Goal: Transaction & Acquisition: Purchase product/service

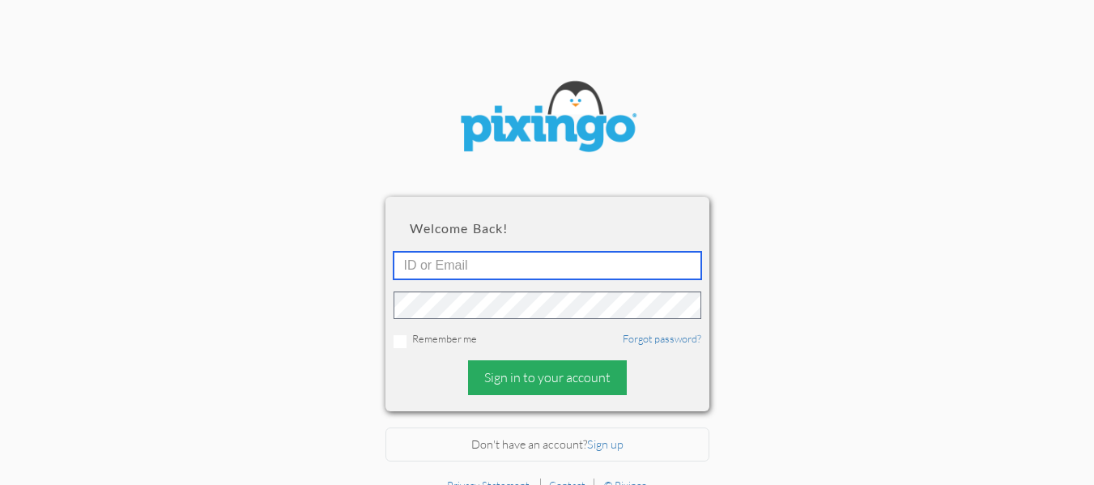
type input "[EMAIL_ADDRESS][DOMAIN_NAME]"
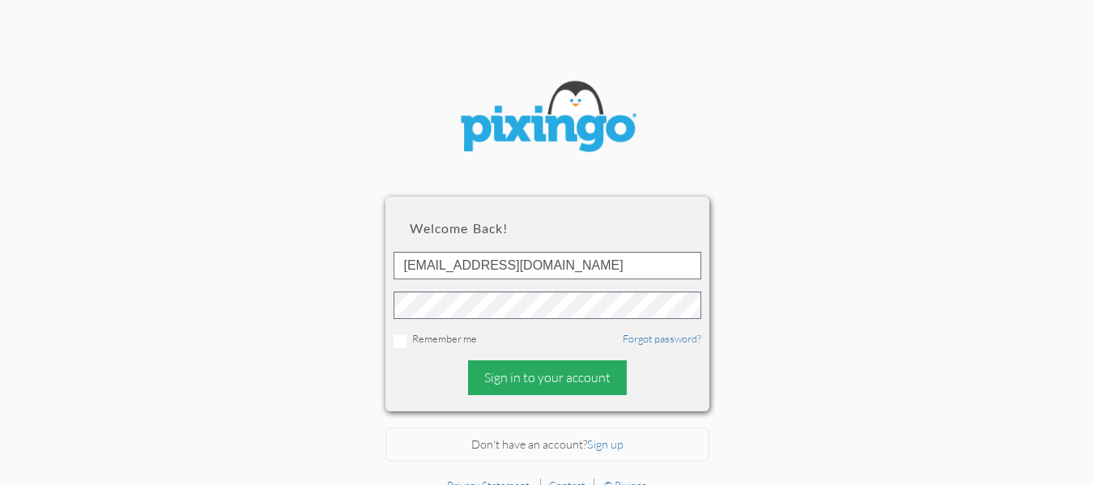
click at [538, 384] on div "Sign in to your account" at bounding box center [547, 377] width 159 height 35
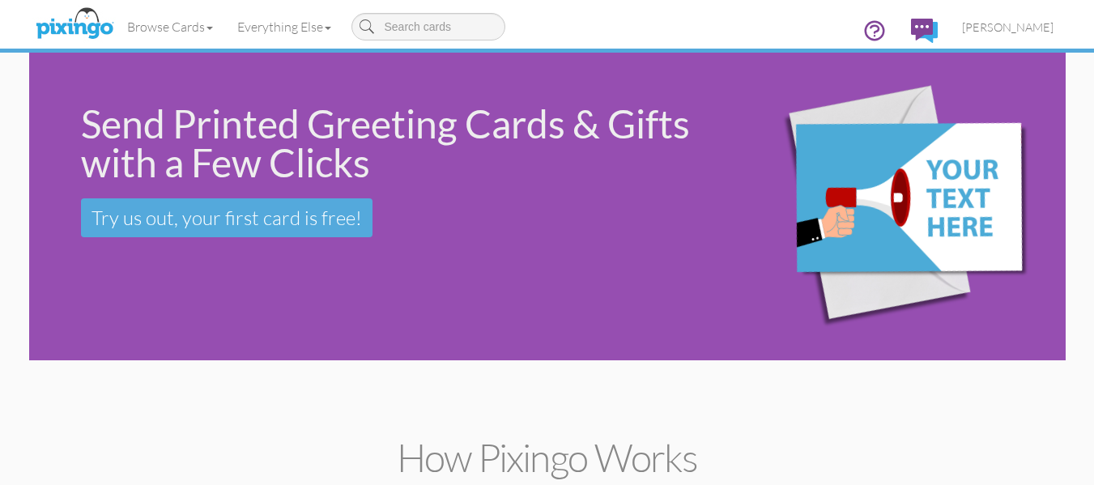
click at [317, 314] on div "Send Printed Greeting Cards & Gifts with a Few Clicks Try us out, your first ca…" at bounding box center [547, 207] width 1036 height 308
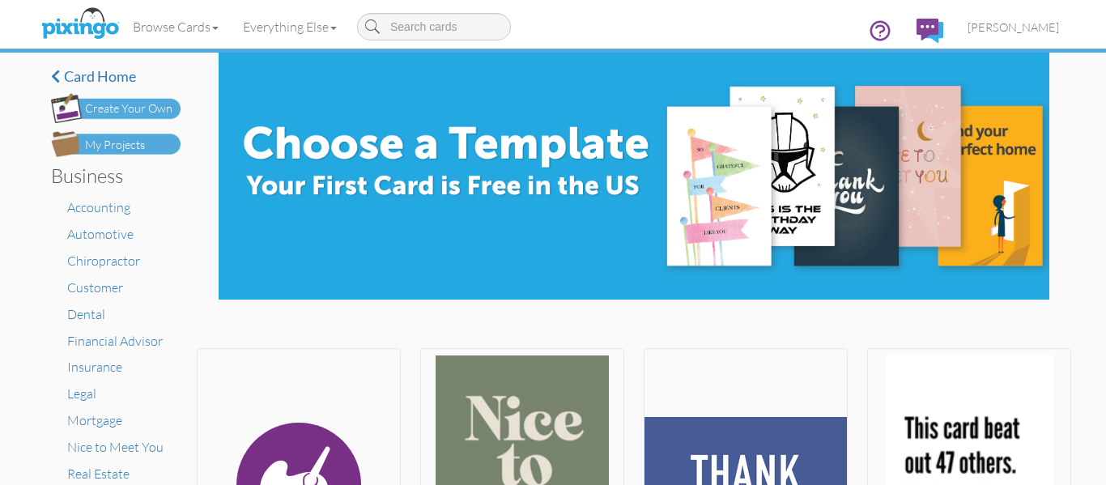
click at [130, 149] on div "My Projects" at bounding box center [115, 145] width 60 height 17
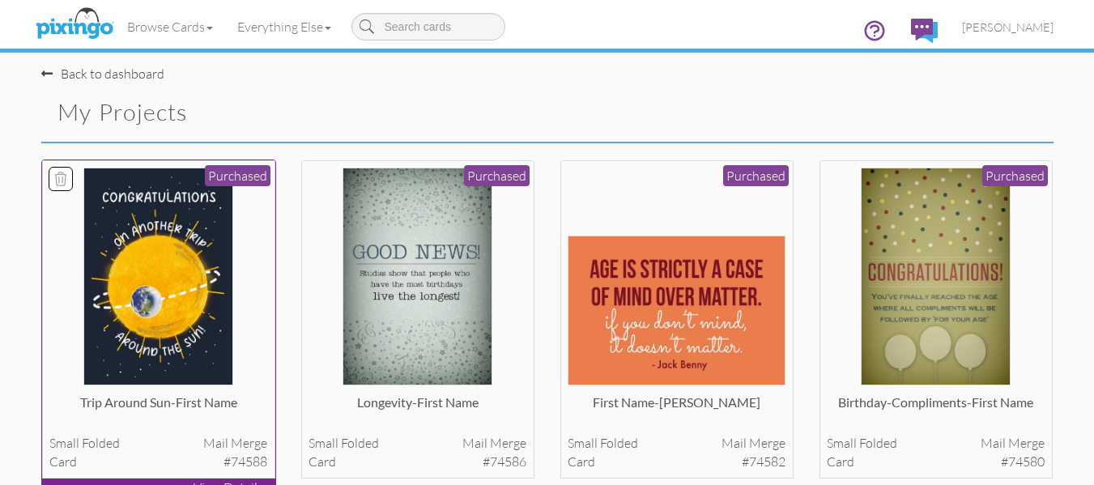
click at [173, 218] on img at bounding box center [158, 277] width 150 height 218
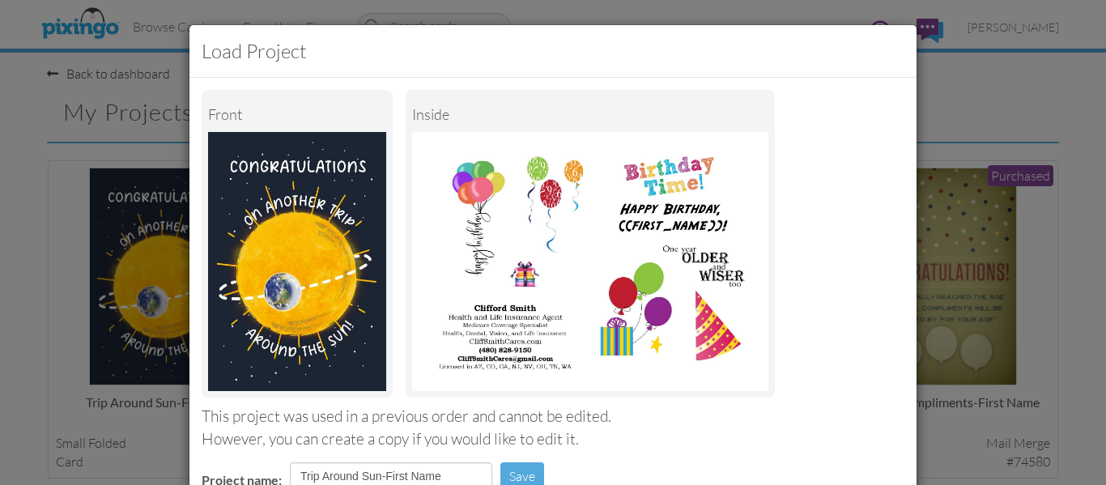
click at [845, 203] on div "Front inside" at bounding box center [553, 244] width 703 height 308
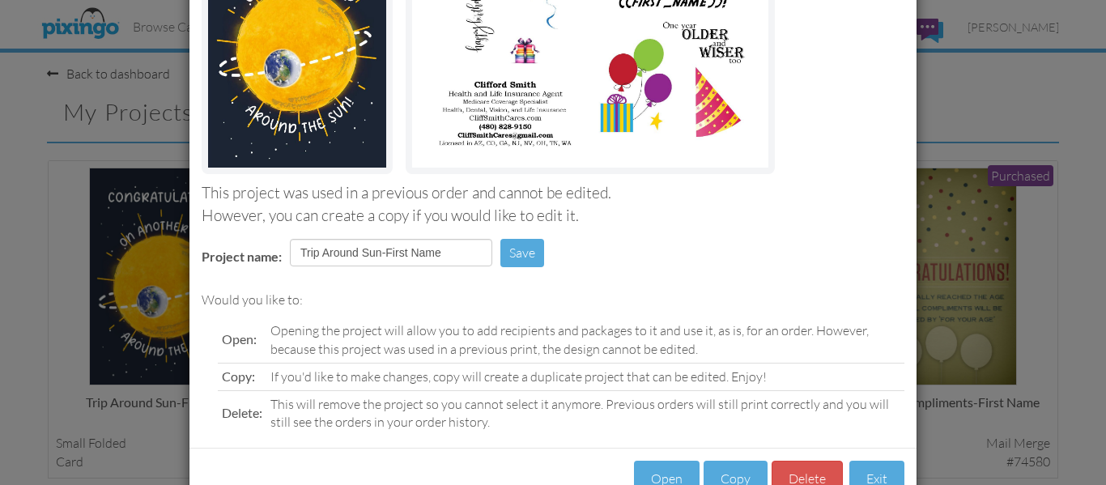
scroll to position [273, 0]
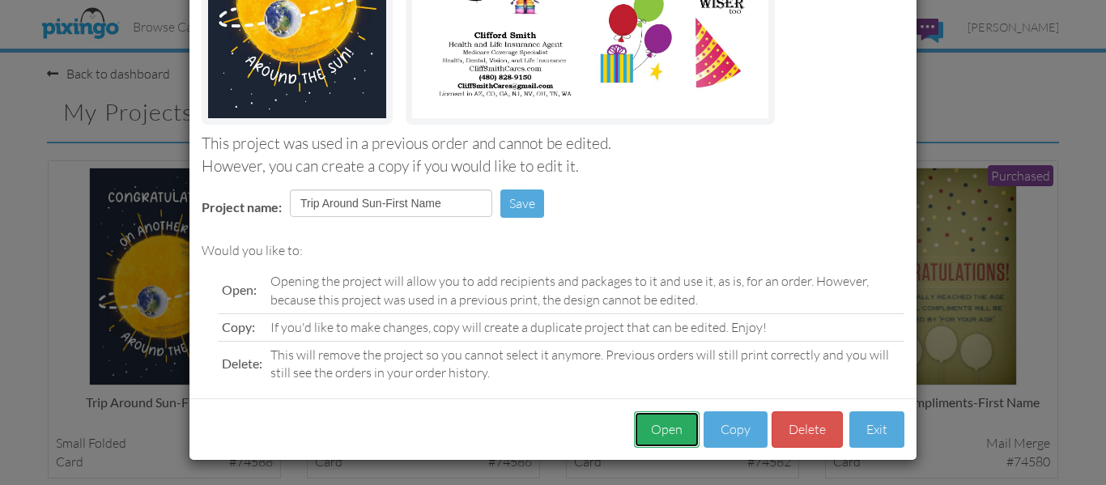
click at [673, 425] on button "Open" at bounding box center [667, 429] width 66 height 36
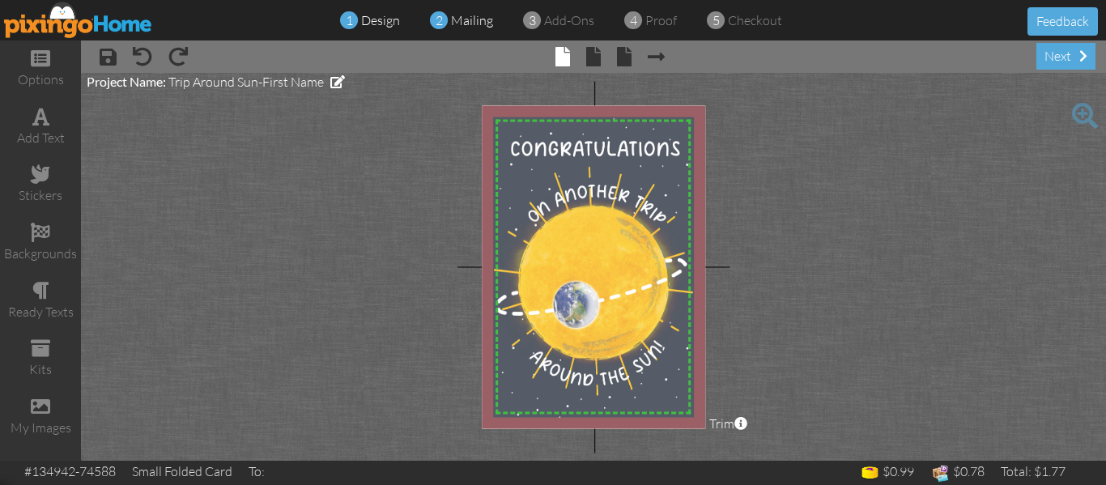
click at [476, 24] on span "mailing" at bounding box center [472, 20] width 42 height 16
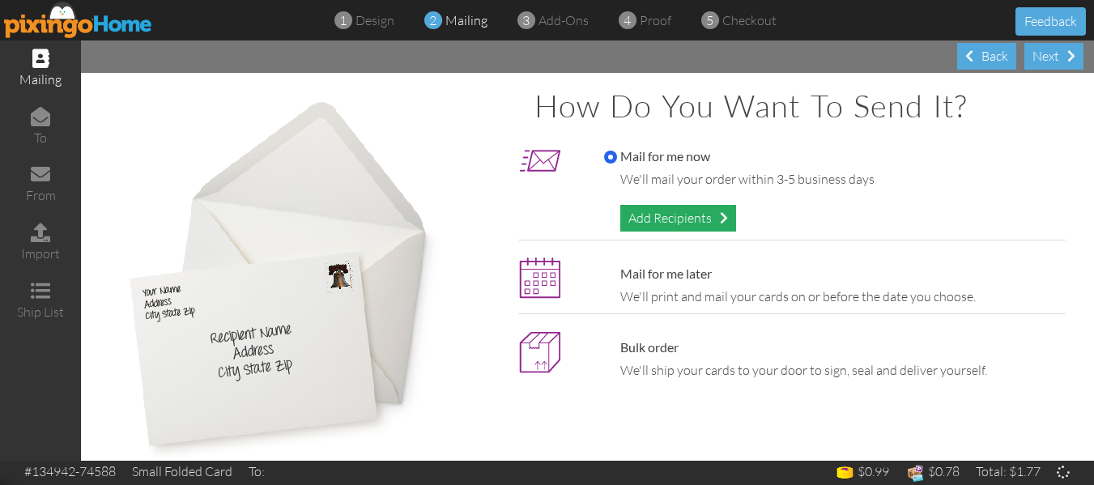
click at [652, 214] on div "Add Recipients" at bounding box center [678, 218] width 116 height 27
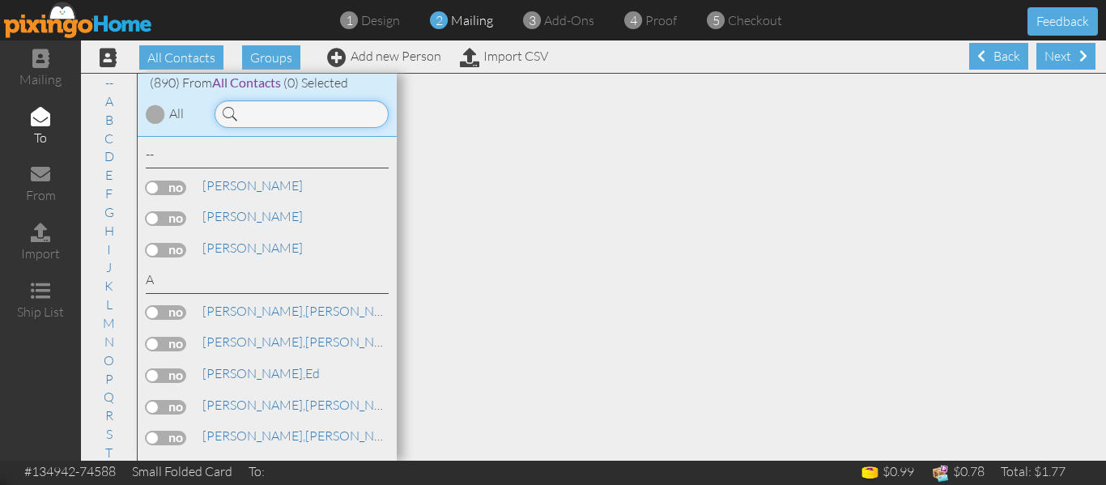
click at [315, 105] on input at bounding box center [302, 114] width 174 height 28
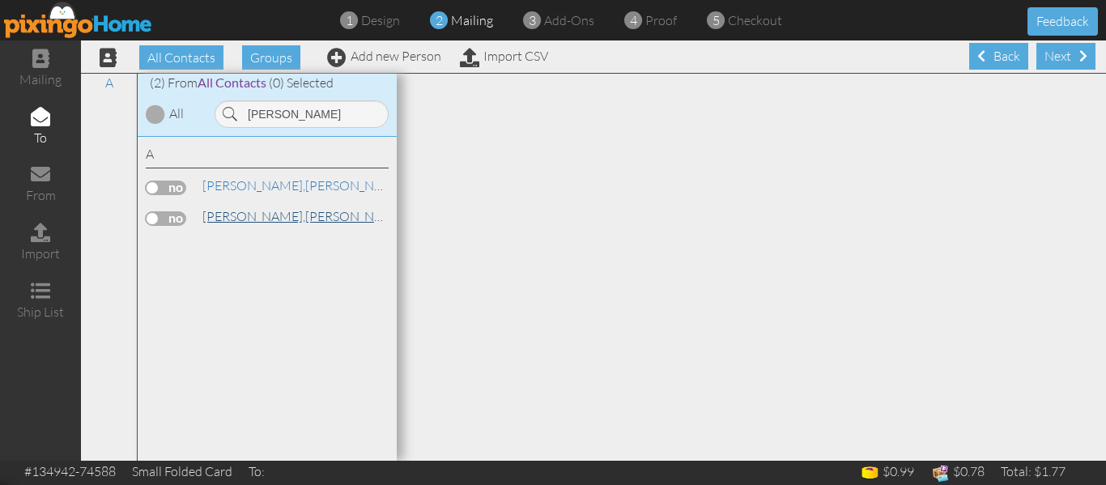
click at [232, 207] on link "[PERSON_NAME]" at bounding box center [304, 215] width 206 height 19
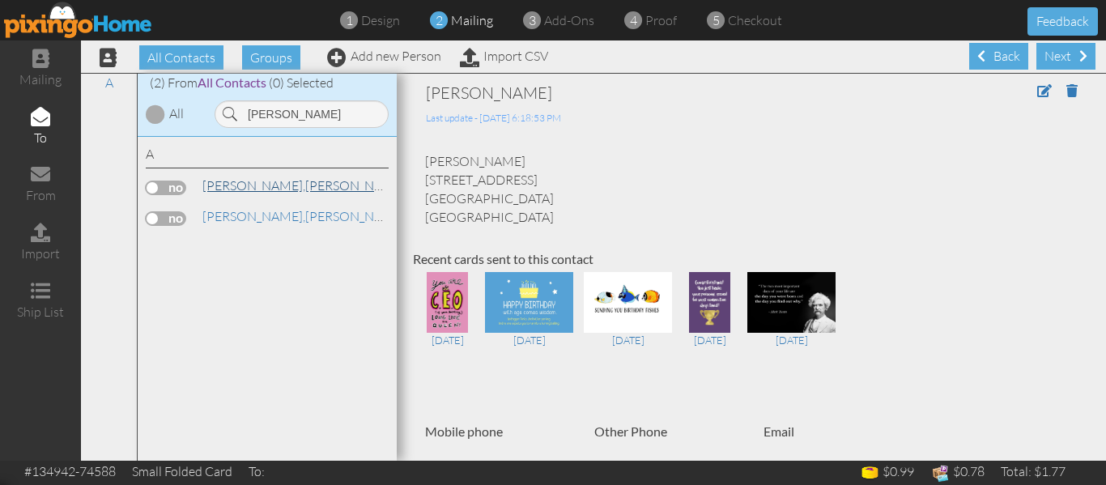
click at [246, 186] on link "[PERSON_NAME]" at bounding box center [304, 185] width 206 height 19
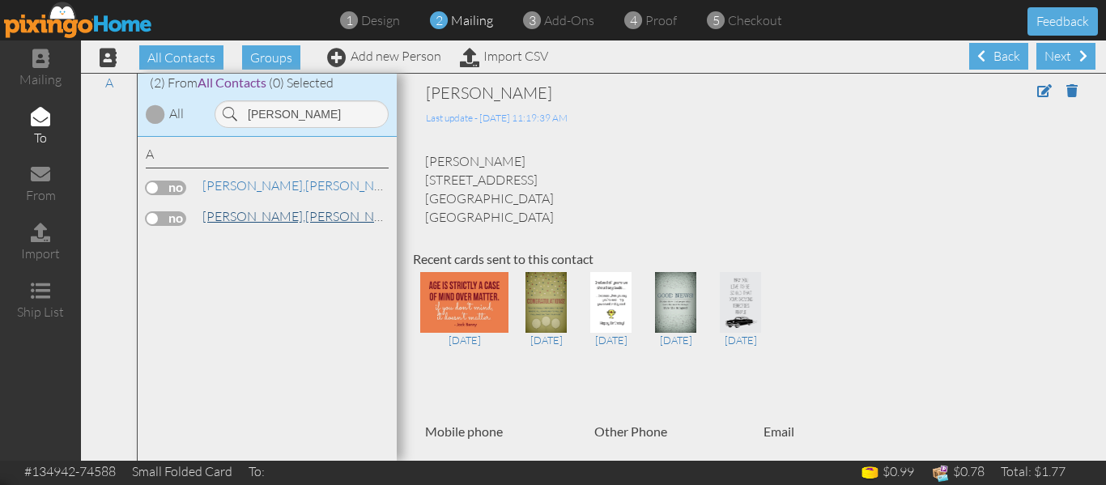
click at [237, 215] on span "[PERSON_NAME]," at bounding box center [253, 216] width 103 height 16
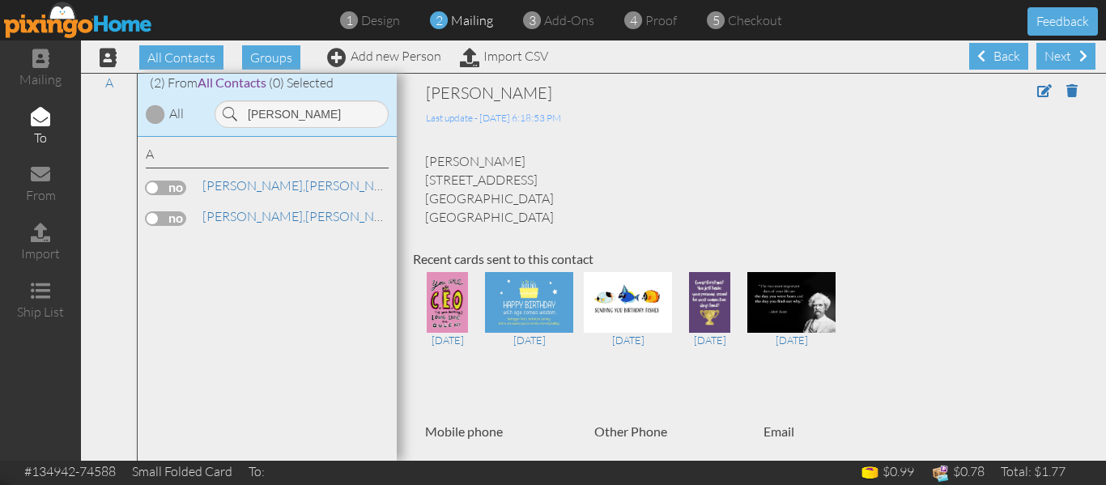
click at [151, 216] on label at bounding box center [166, 218] width 40 height 15
click at [0, 0] on input "checkbox" at bounding box center [0, 0] width 0 height 0
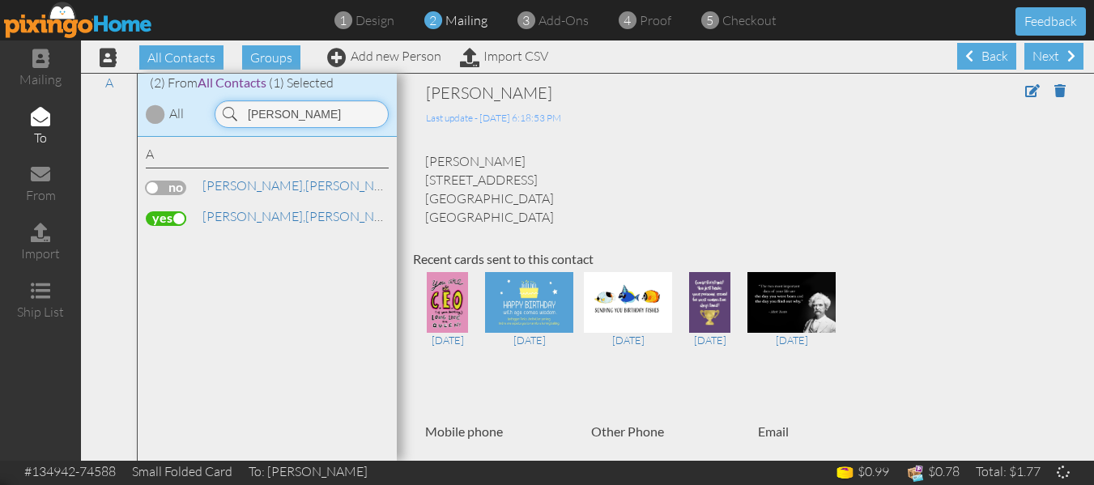
click at [287, 108] on input "[PERSON_NAME]" at bounding box center [302, 114] width 174 height 28
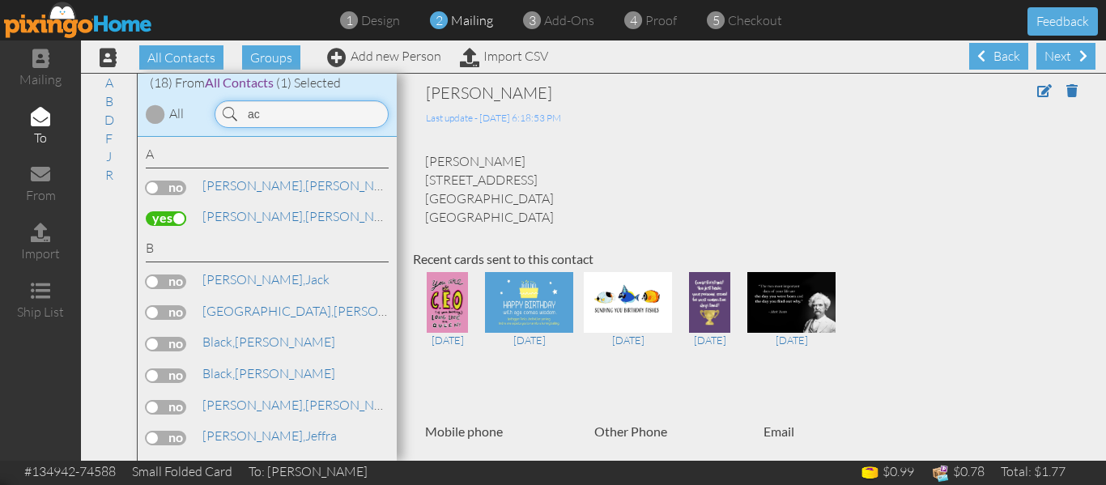
type input "a"
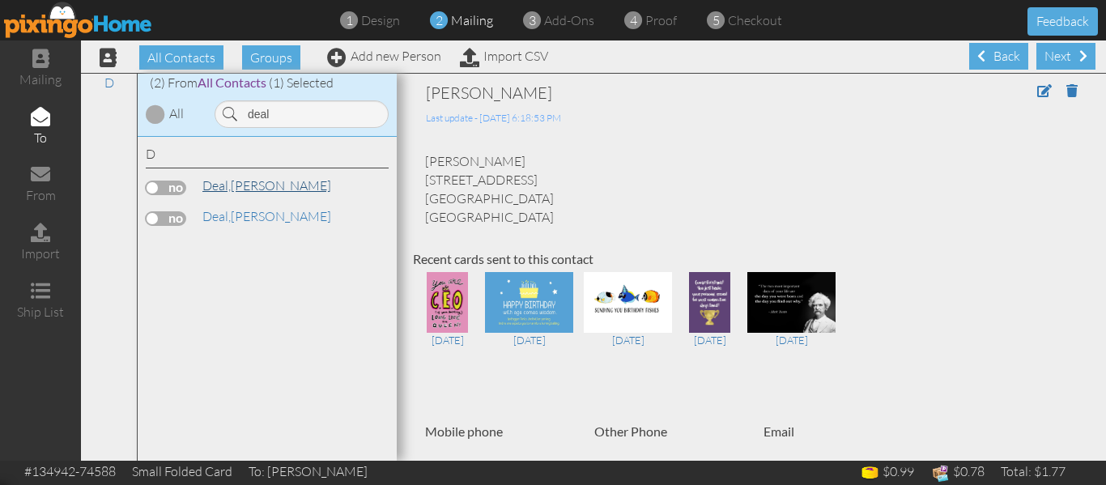
click at [253, 182] on link "Deal, [PERSON_NAME]" at bounding box center [267, 185] width 132 height 19
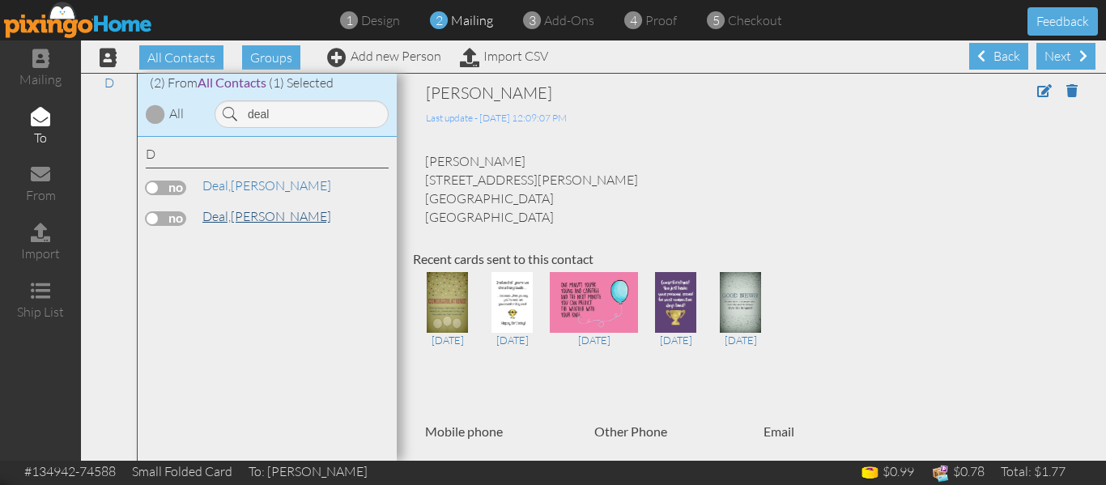
click at [236, 210] on link "Deal, [PERSON_NAME]" at bounding box center [267, 215] width 132 height 19
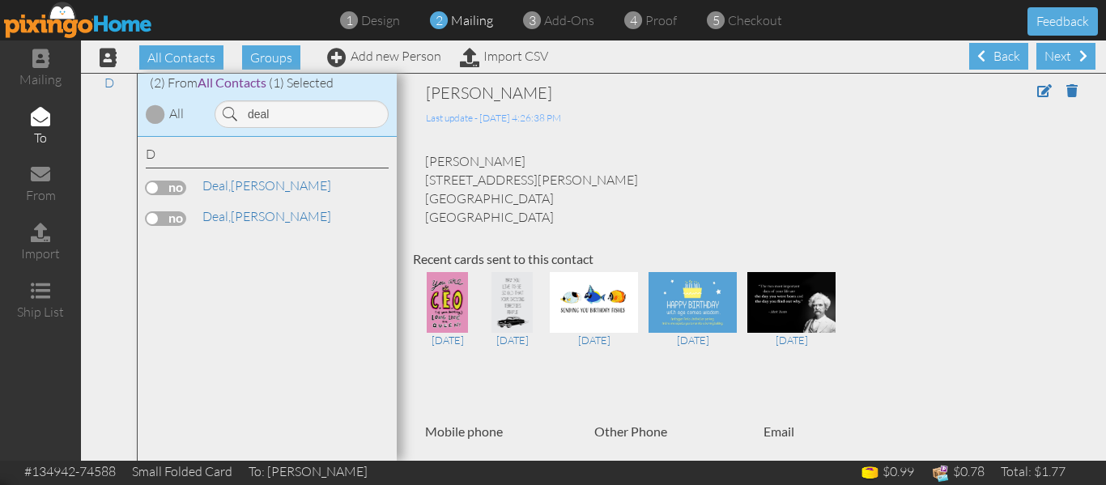
click at [150, 222] on label at bounding box center [166, 218] width 40 height 15
click at [0, 0] on input "checkbox" at bounding box center [0, 0] width 0 height 0
click at [301, 109] on input "deal" at bounding box center [302, 114] width 174 height 28
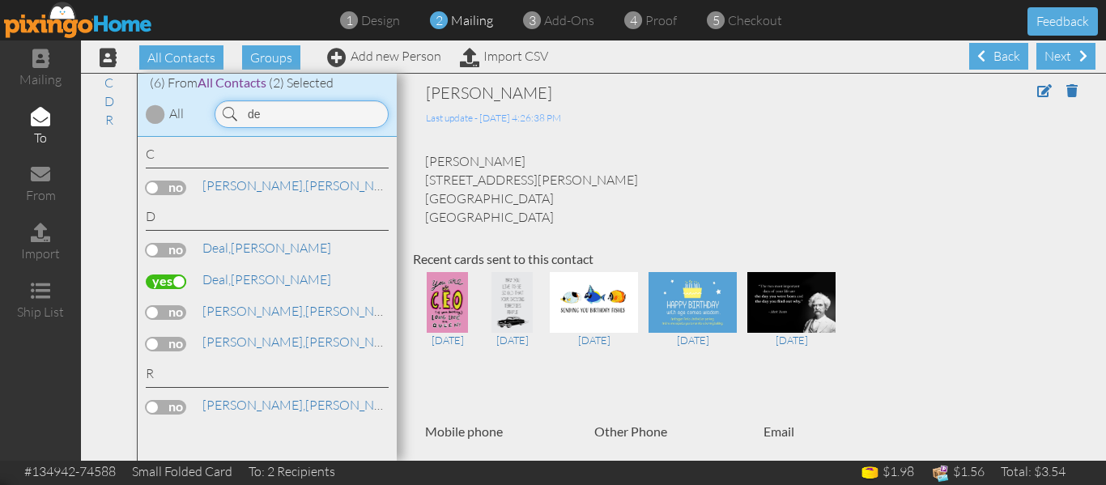
type input "d"
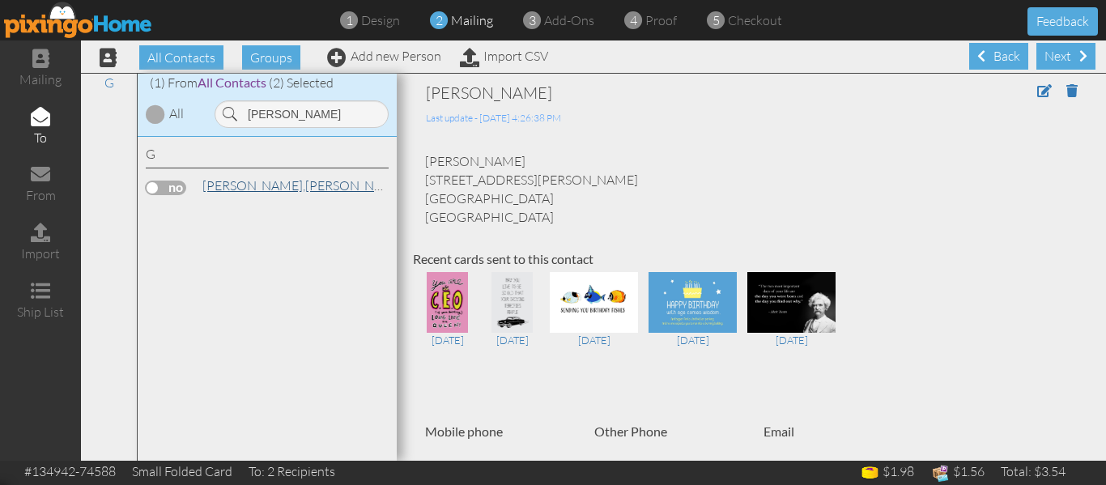
click at [259, 193] on link "[PERSON_NAME]" at bounding box center [304, 185] width 206 height 19
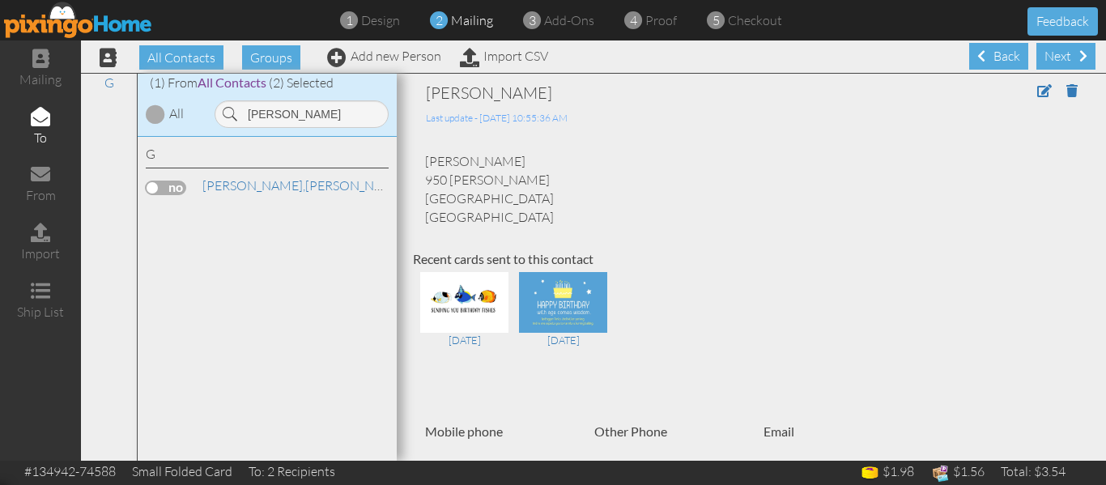
click at [151, 192] on label at bounding box center [166, 188] width 40 height 15
click at [0, 0] on input "checkbox" at bounding box center [0, 0] width 0 height 0
click at [287, 119] on input "[PERSON_NAME]" at bounding box center [302, 114] width 174 height 28
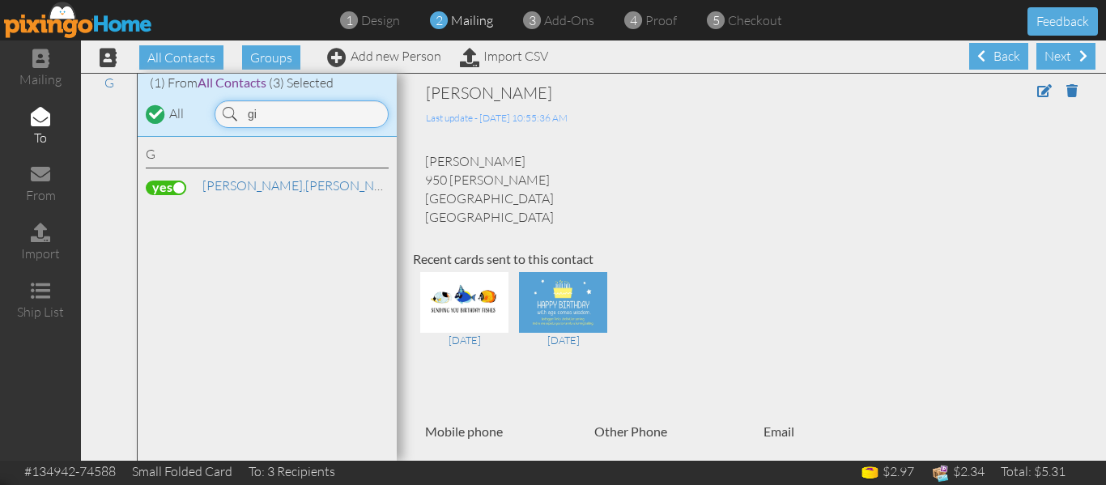
type input "g"
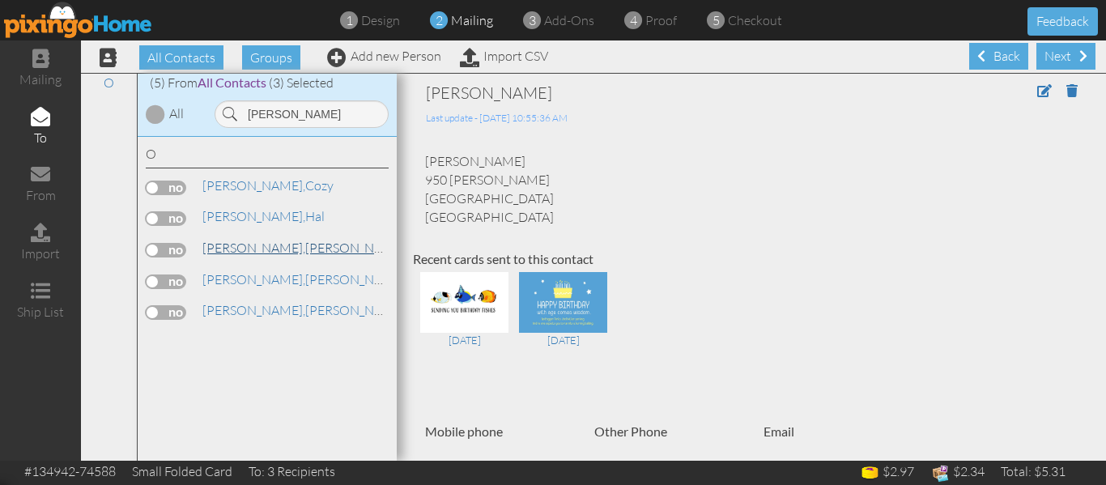
click at [252, 247] on link "[PERSON_NAME]" at bounding box center [304, 247] width 206 height 19
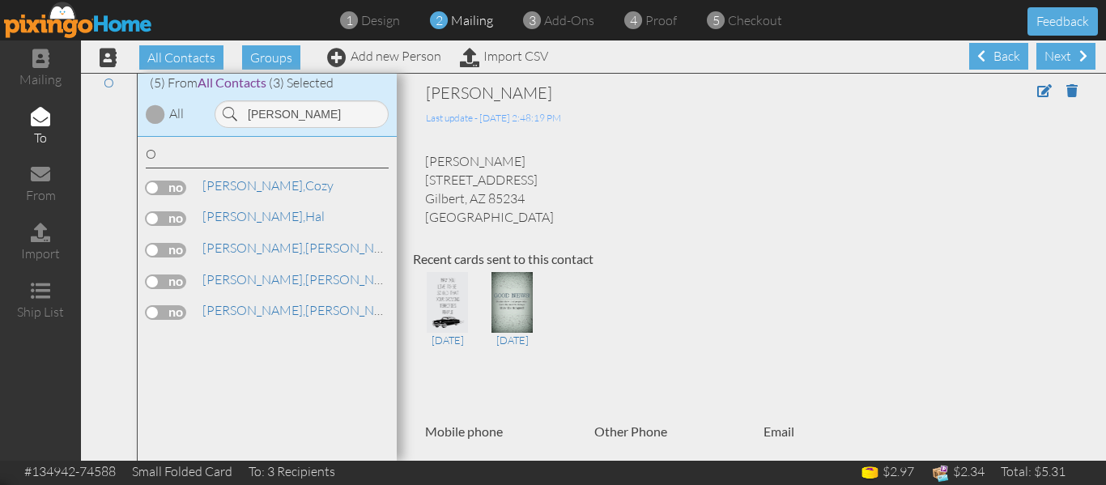
click at [152, 249] on label at bounding box center [166, 250] width 40 height 15
click at [0, 0] on input "checkbox" at bounding box center [0, 0] width 0 height 0
click at [291, 112] on input "[PERSON_NAME]" at bounding box center [302, 114] width 174 height 28
type input "o"
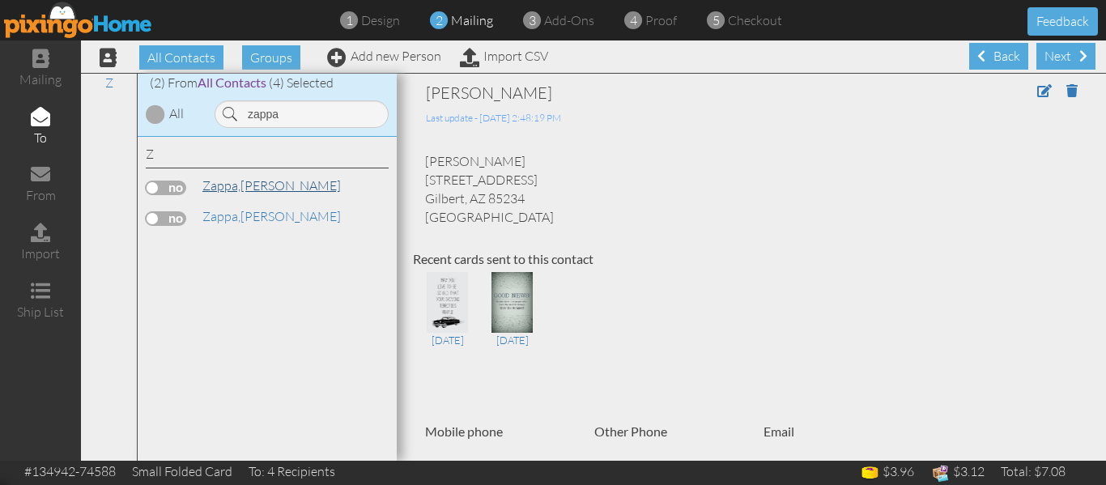
click at [254, 182] on link "[PERSON_NAME]" at bounding box center [272, 185] width 142 height 19
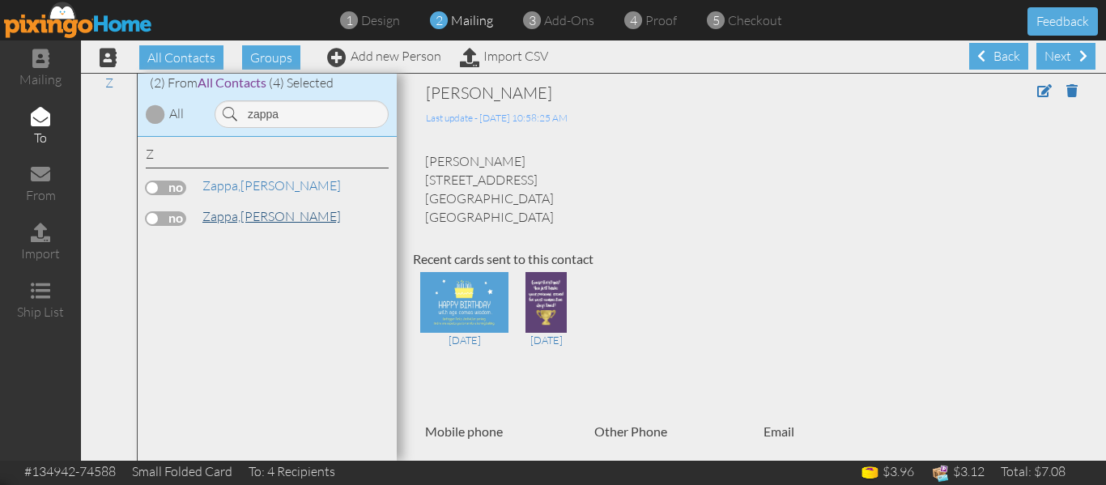
click at [246, 220] on link "[PERSON_NAME]" at bounding box center [272, 215] width 142 height 19
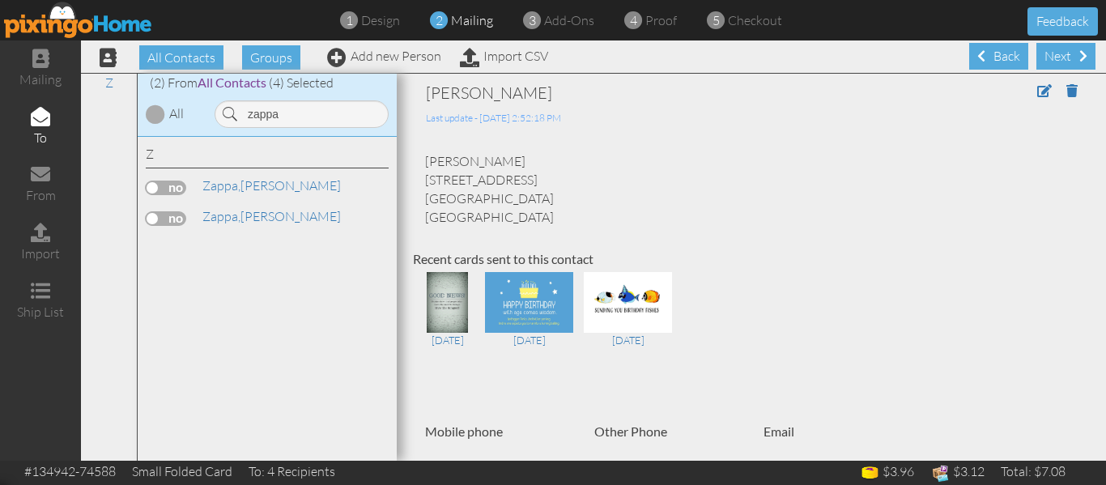
click at [151, 223] on label at bounding box center [166, 218] width 40 height 15
click at [0, 0] on input "checkbox" at bounding box center [0, 0] width 0 height 0
click at [290, 115] on input "zappa" at bounding box center [302, 114] width 174 height 28
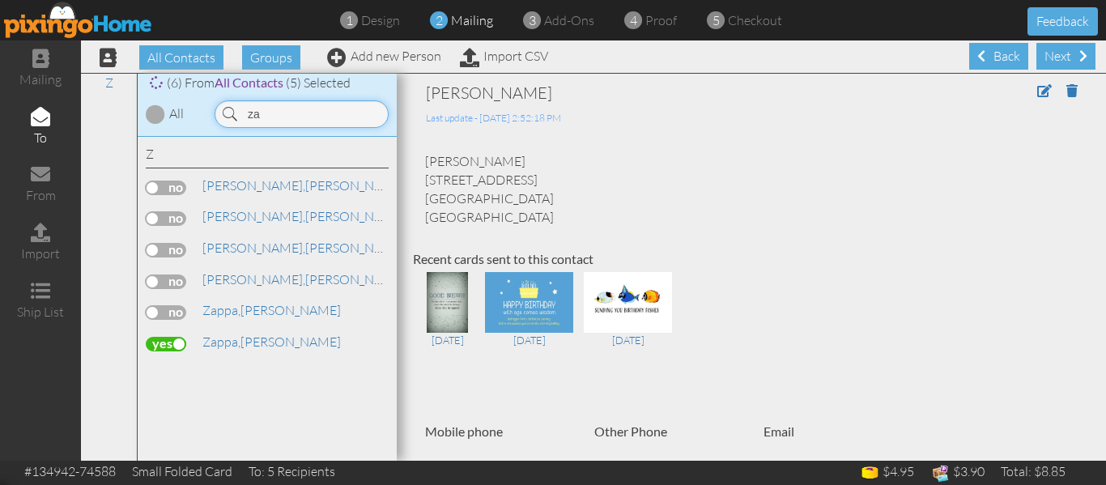
type input "z"
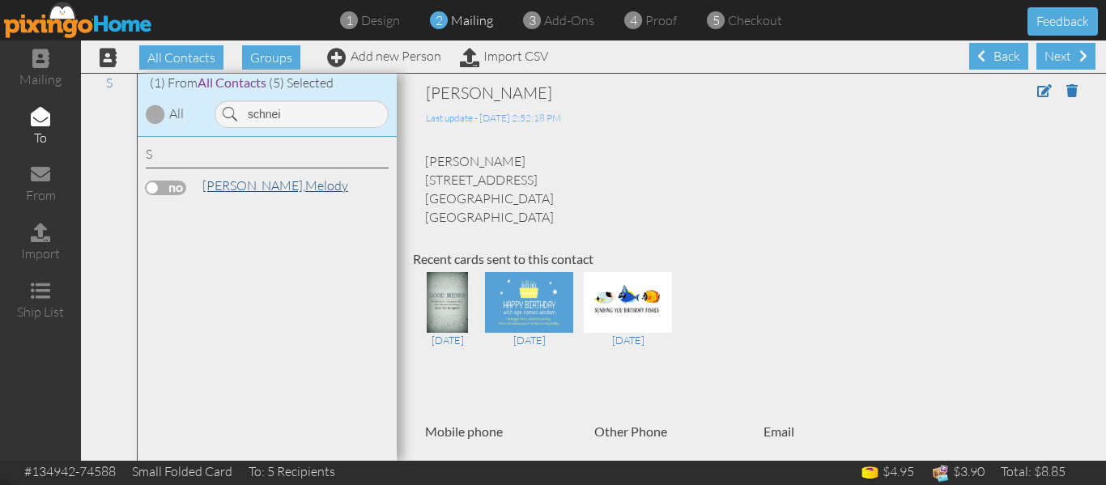
click at [227, 185] on span "[PERSON_NAME]," at bounding box center [253, 185] width 103 height 16
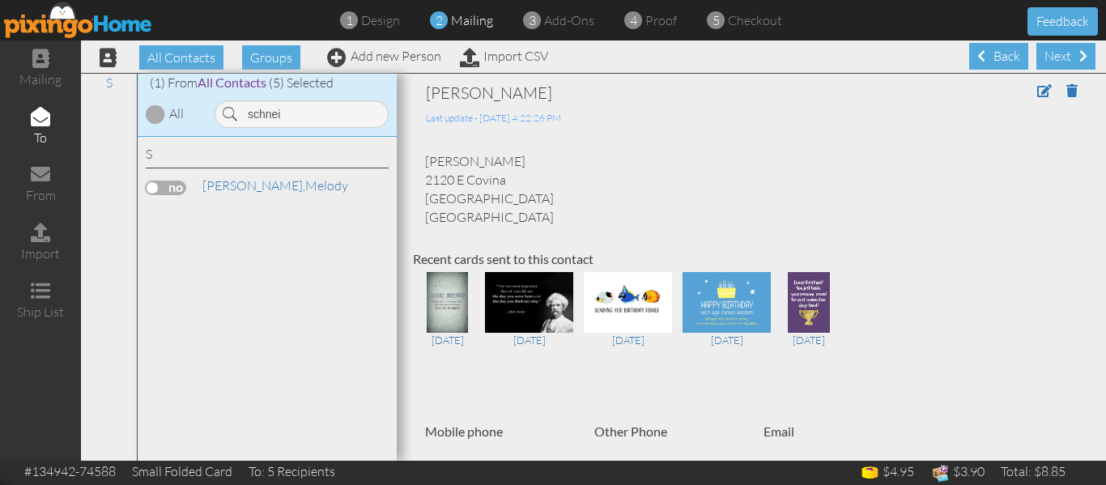
click at [153, 190] on label at bounding box center [166, 188] width 40 height 15
click at [0, 0] on input "checkbox" at bounding box center [0, 0] width 0 height 0
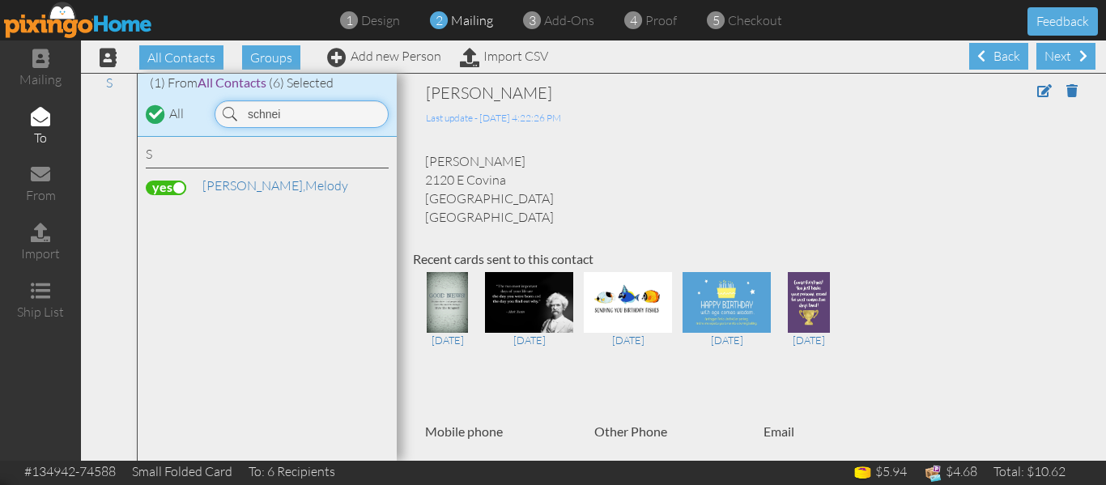
click at [297, 115] on input "schnei" at bounding box center [302, 114] width 174 height 28
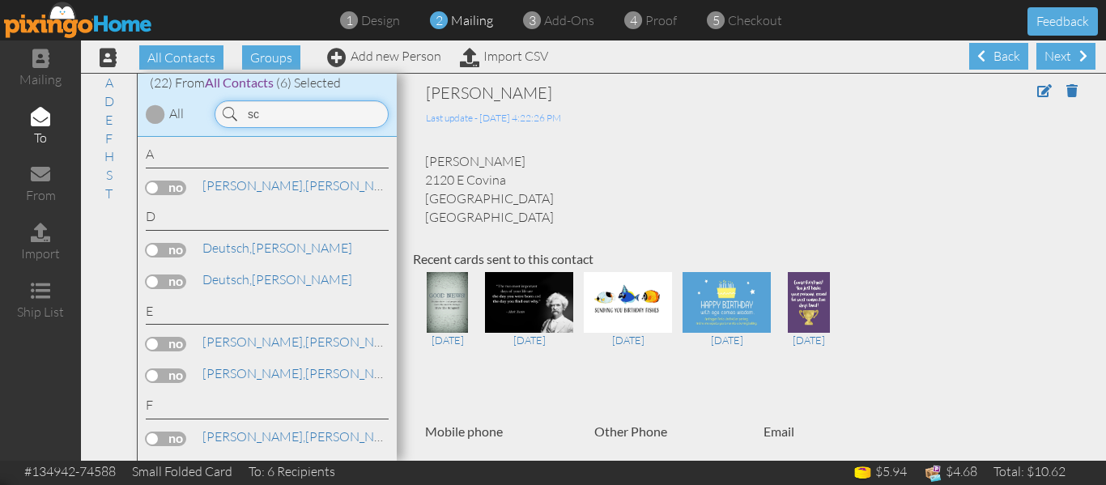
type input "s"
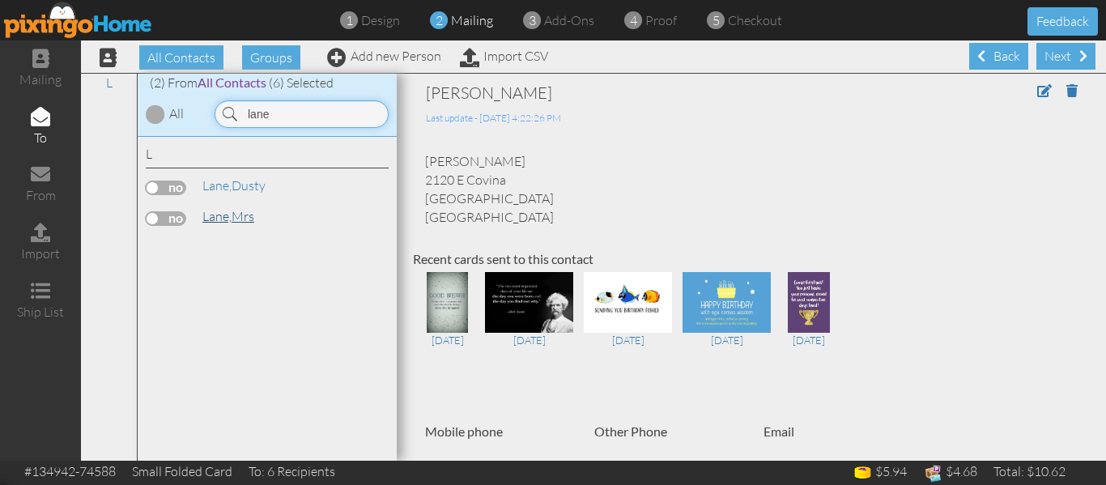
type input "lane"
click at [225, 210] on span "Lane," at bounding box center [216, 216] width 29 height 16
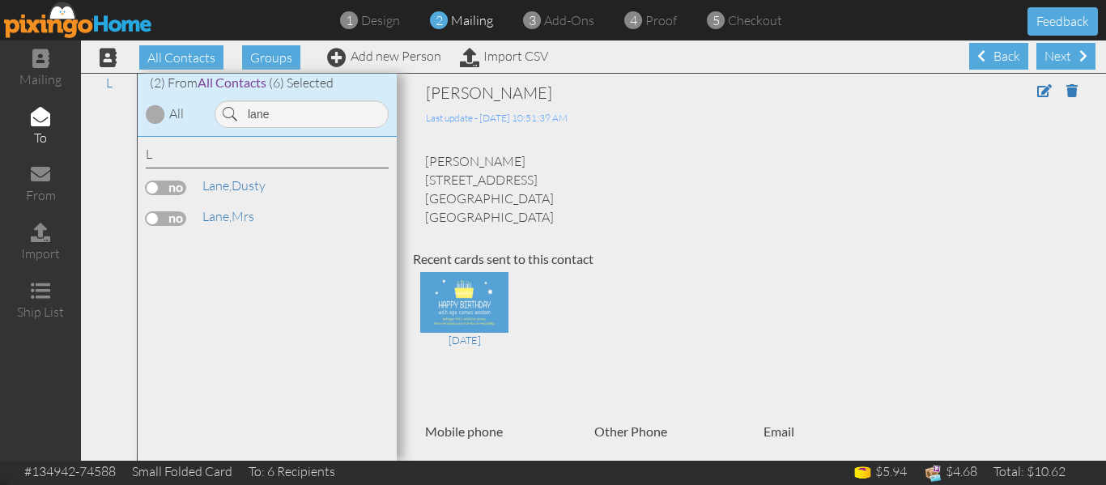
click at [154, 220] on label at bounding box center [166, 218] width 40 height 15
click at [0, 0] on input "checkbox" at bounding box center [0, 0] width 0 height 0
click at [1037, 96] on span at bounding box center [1044, 90] width 15 height 13
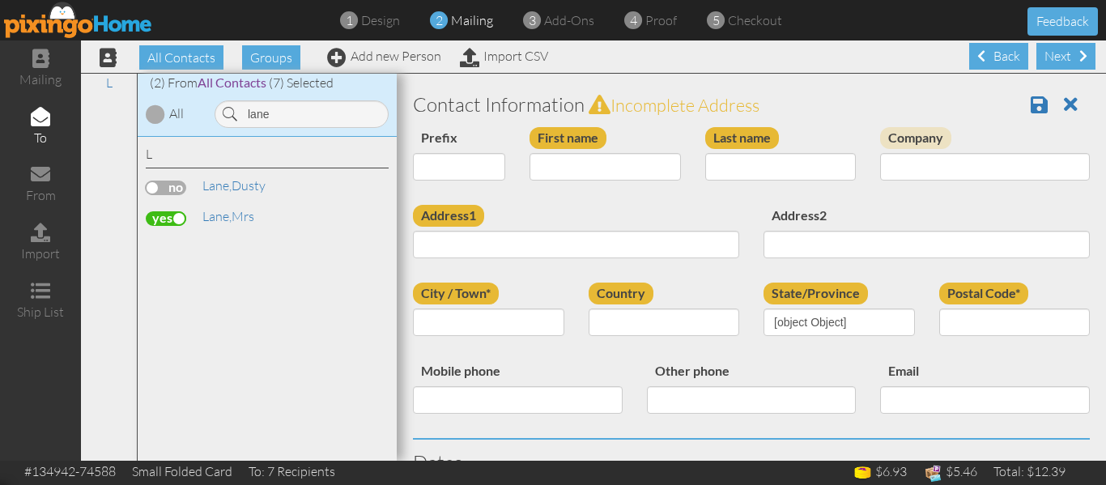
type input "Mrs"
type input "Lane"
type input "[STREET_ADDRESS]"
type input "Mesa"
type input "85215"
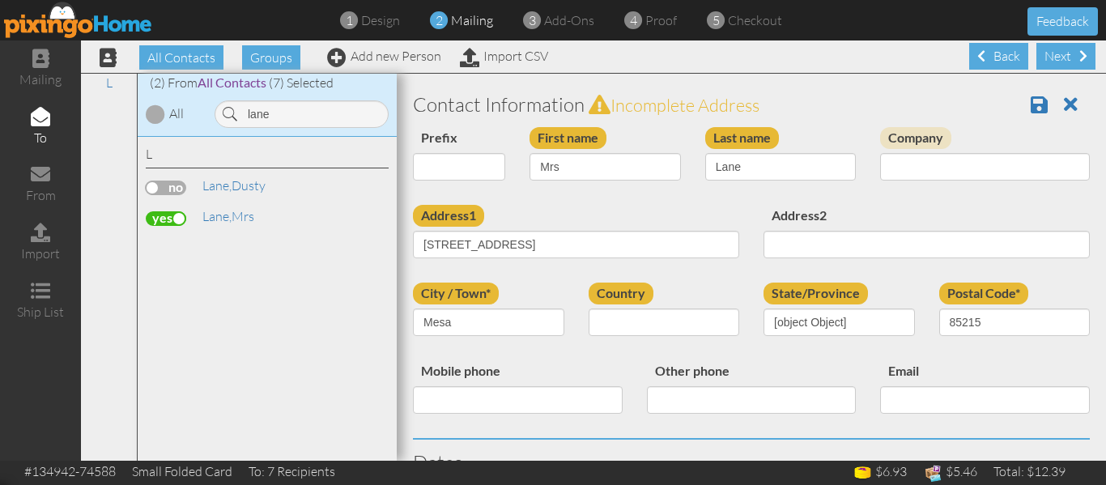
select select "object:15566"
select select "object:15811"
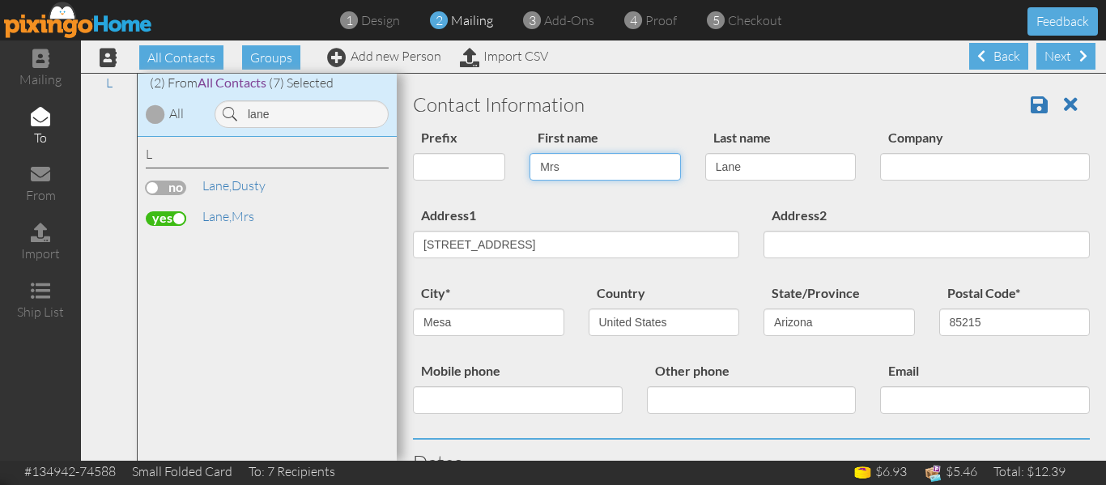
click at [631, 160] on input "Mrs" at bounding box center [604, 167] width 151 height 28
type input "[PERSON_NAME]"
click at [1030, 98] on span at bounding box center [1038, 104] width 17 height 19
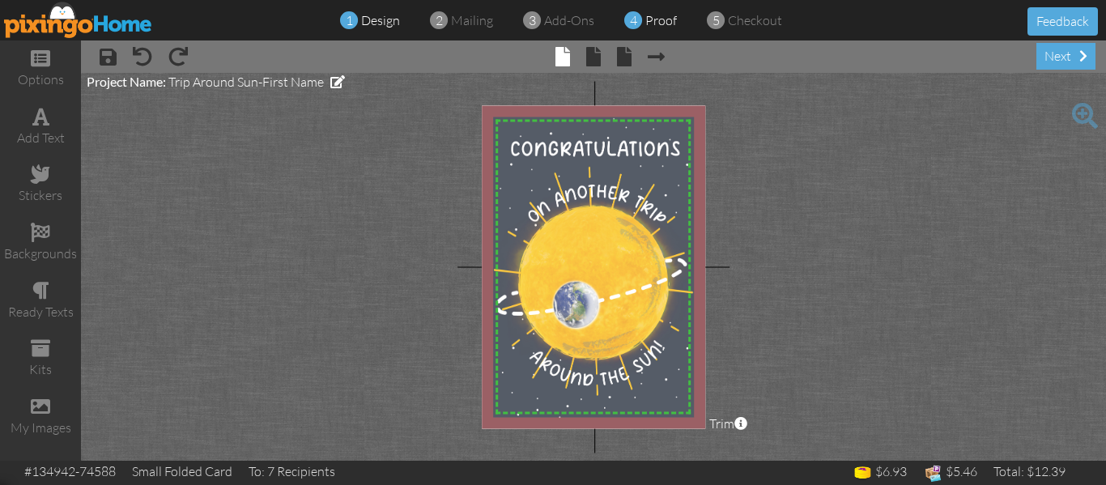
click at [657, 15] on span "proof" at bounding box center [661, 20] width 32 height 16
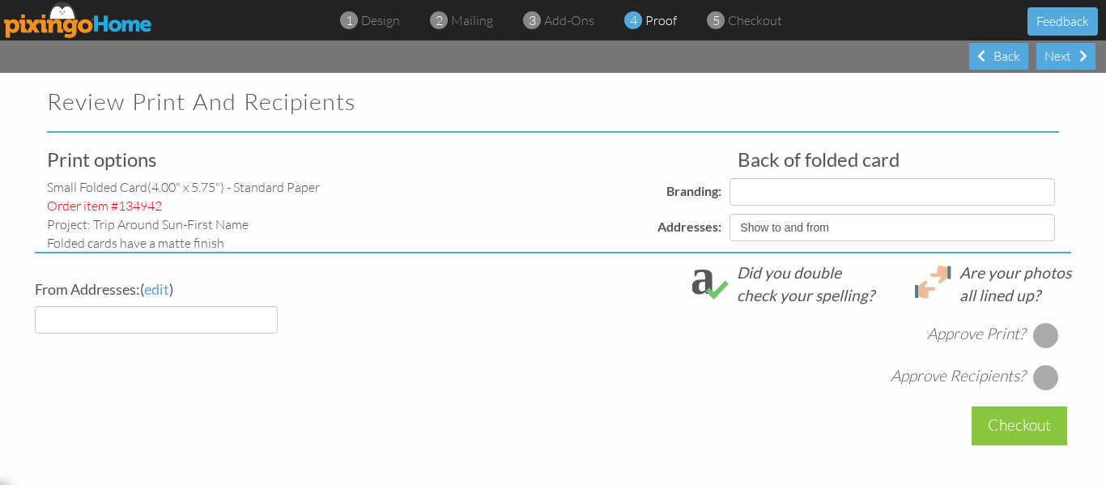
select select "object:176"
select select "object:179"
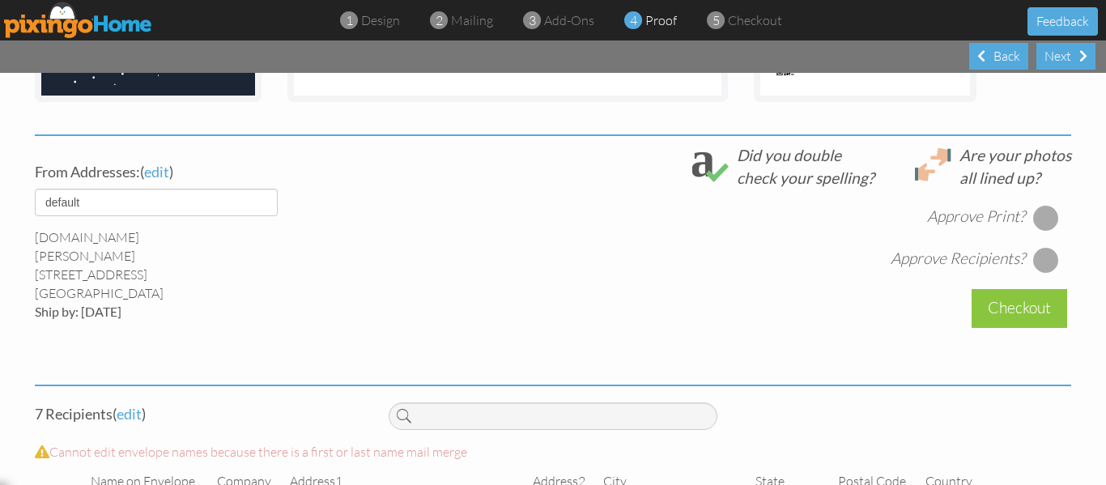
scroll to position [546, 0]
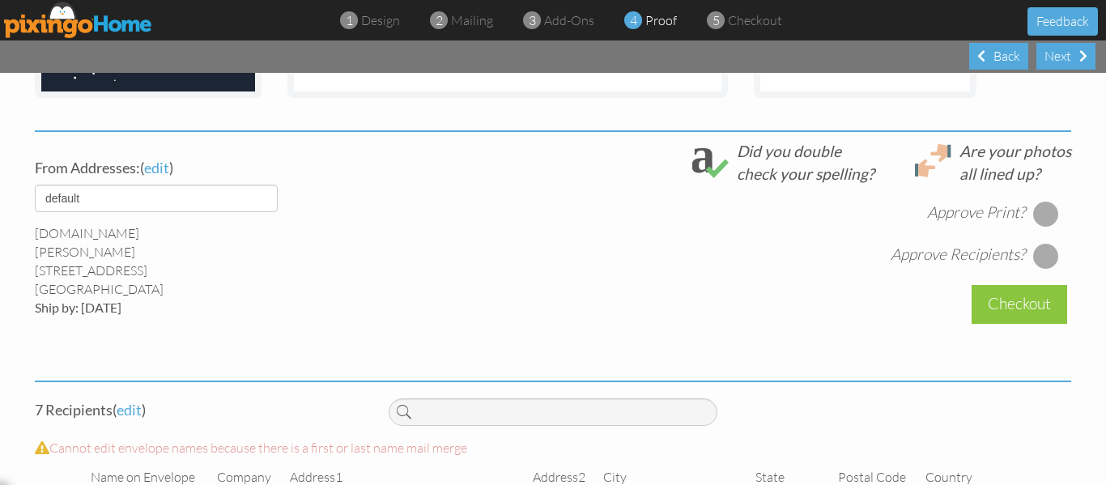
click at [1040, 210] on div at bounding box center [1046, 214] width 26 height 26
click at [1038, 251] on div at bounding box center [1046, 256] width 26 height 26
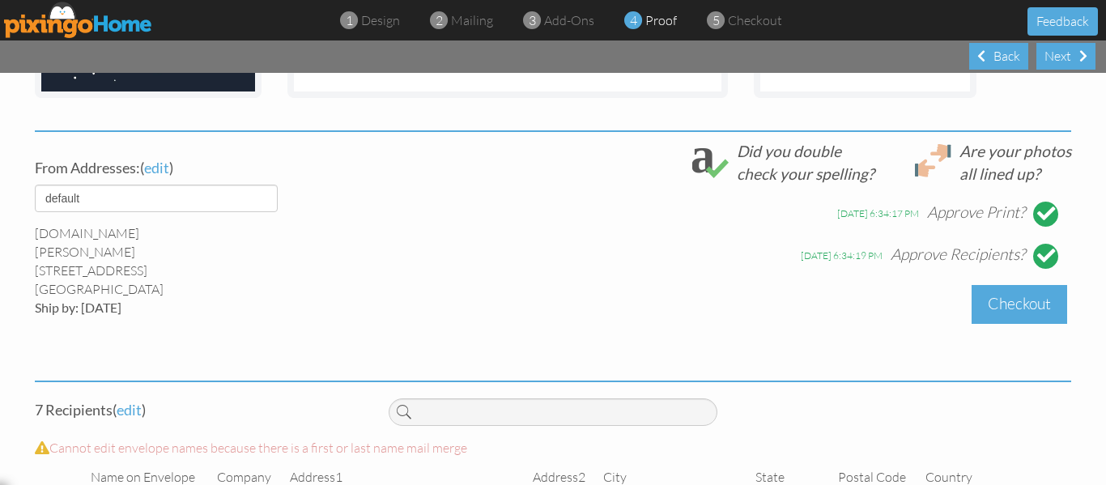
click at [1015, 298] on div "Checkout" at bounding box center [1019, 304] width 96 height 38
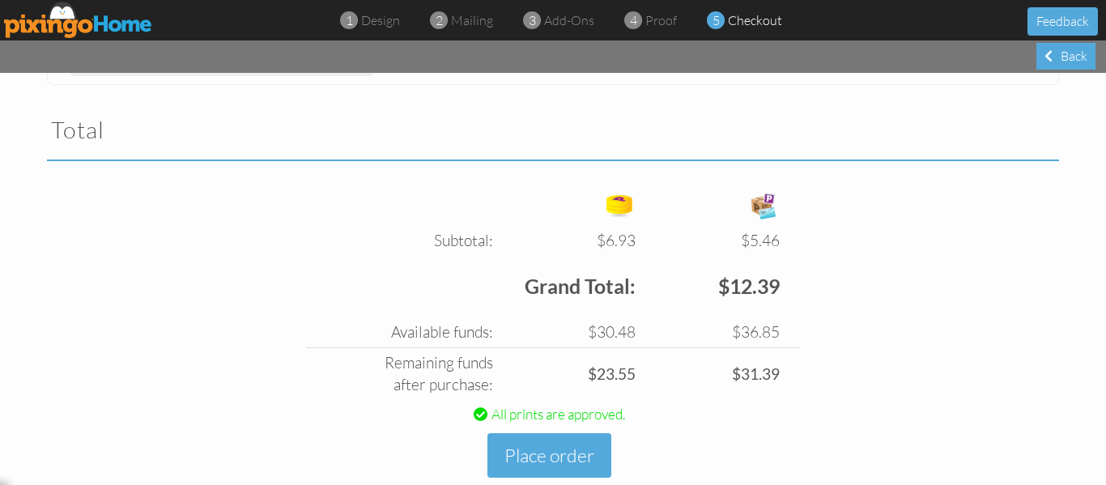
scroll to position [559, 0]
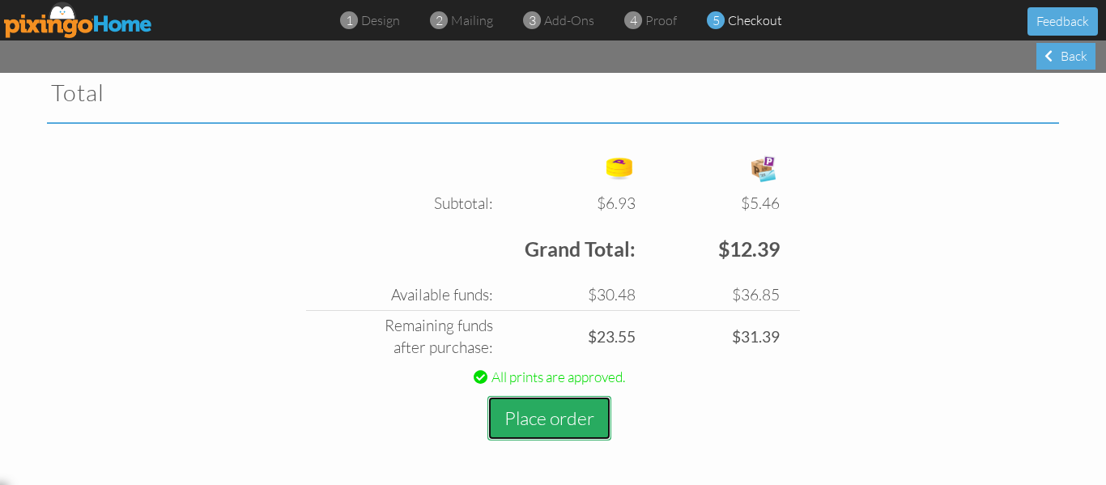
click at [536, 410] on button "Place order" at bounding box center [549, 418] width 124 height 45
